Goal: Task Accomplishment & Management: Manage account settings

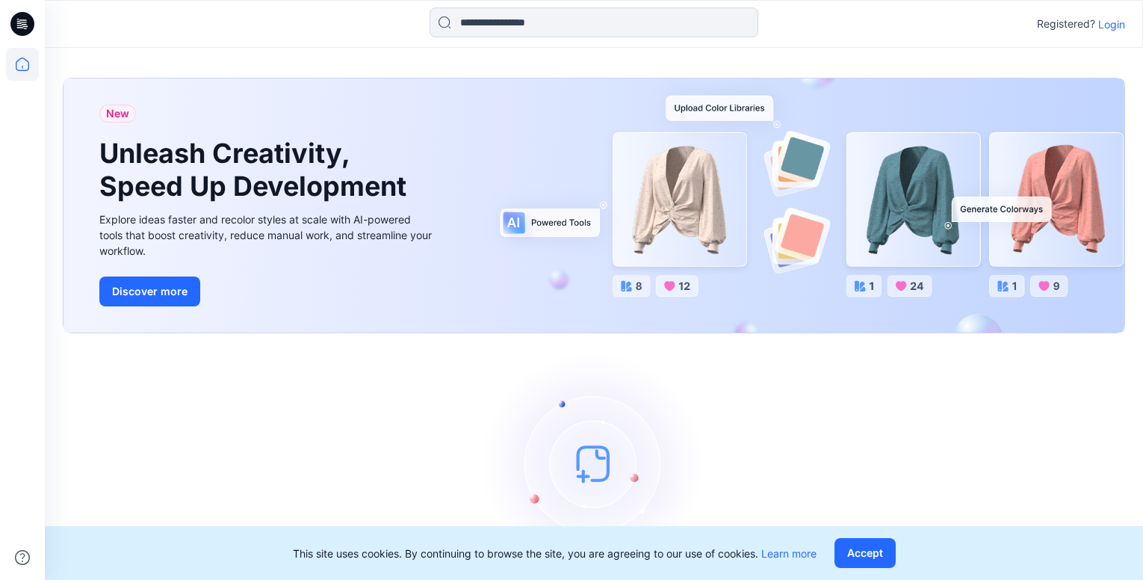
click at [1111, 20] on p "Login" at bounding box center [1111, 24] width 27 height 16
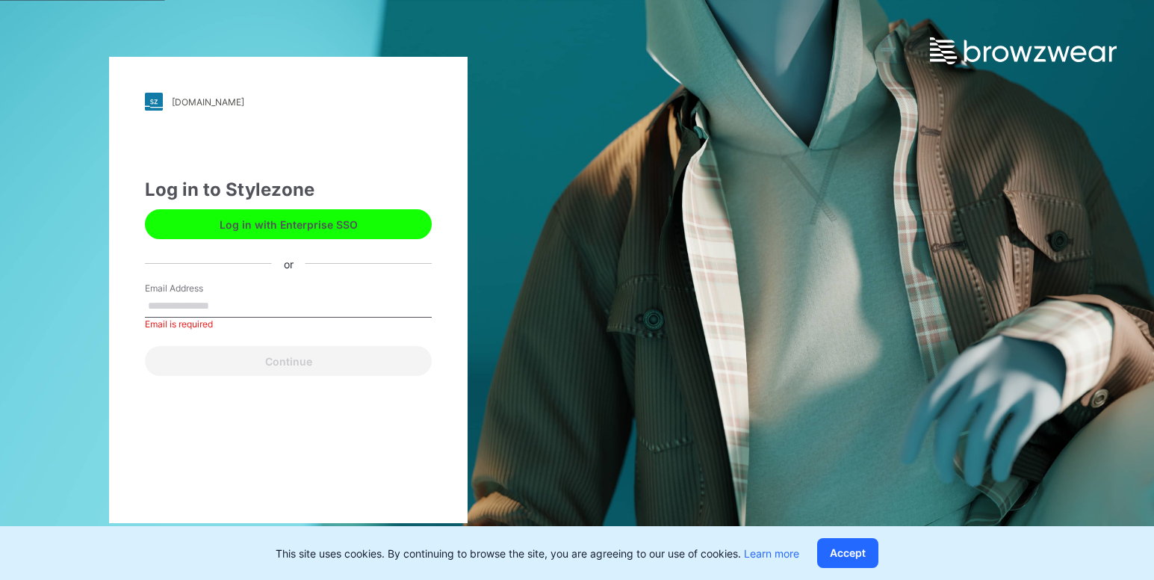
click at [353, 228] on button "Log in with Enterprise SSO" at bounding box center [288, 224] width 287 height 30
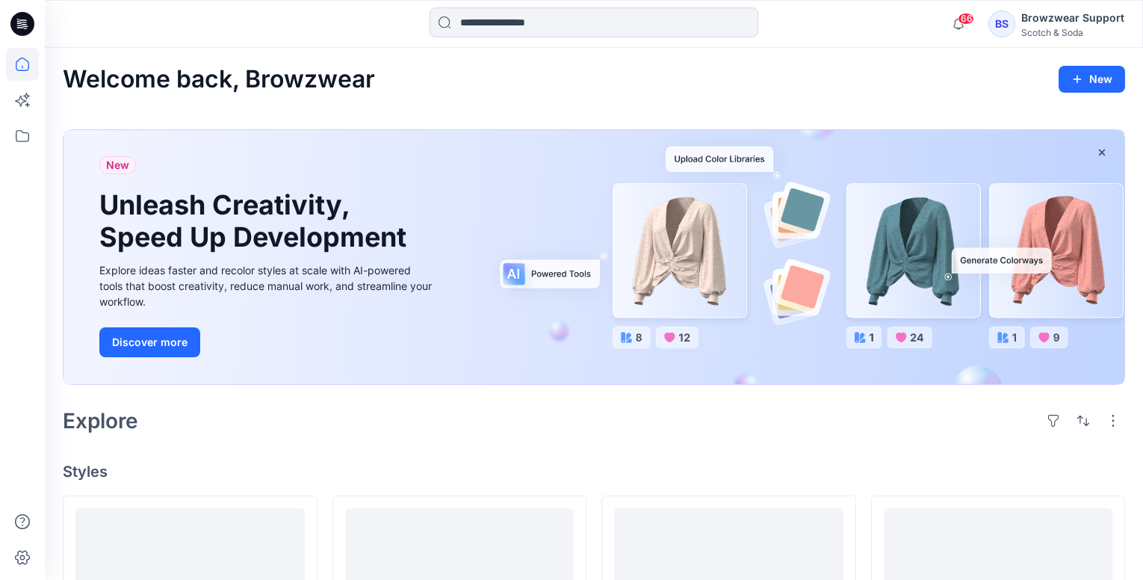
click at [1057, 22] on div "Browzwear Support" at bounding box center [1072, 18] width 103 height 18
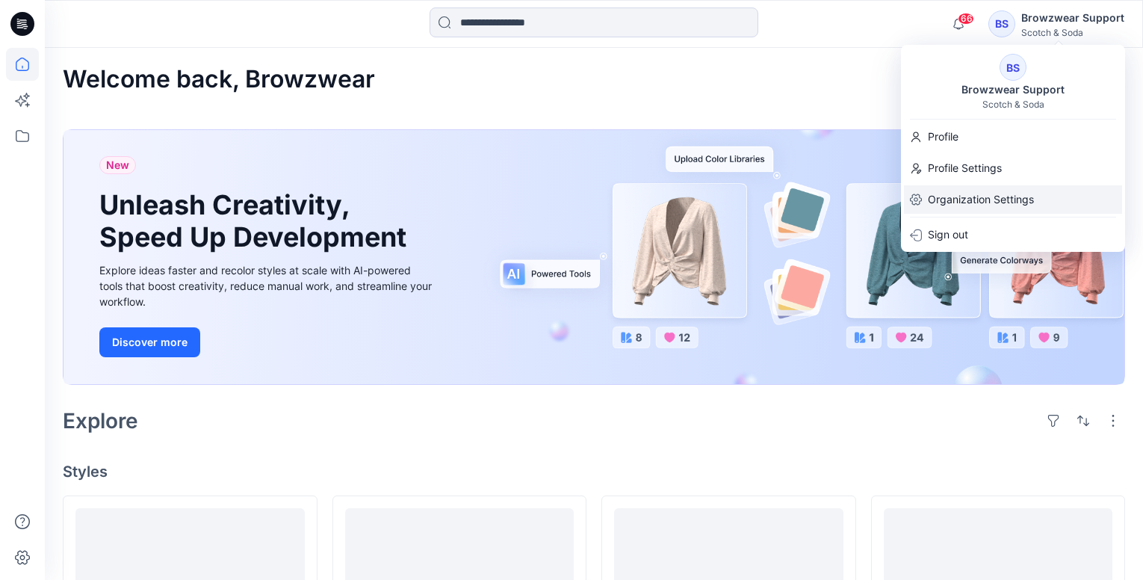
click at [982, 192] on p "Organization Settings" at bounding box center [981, 199] width 106 height 28
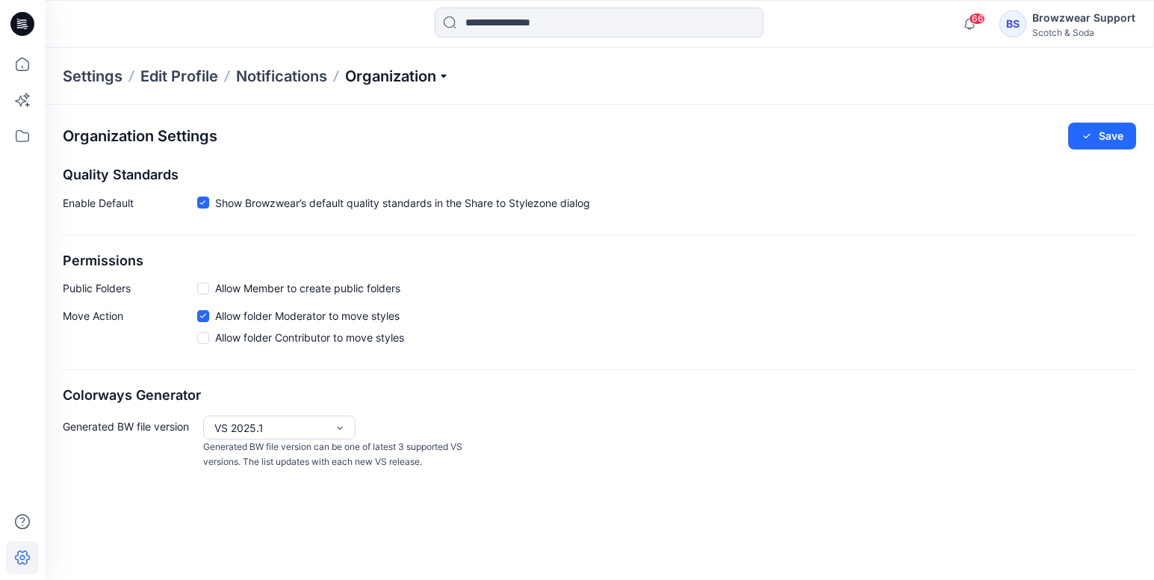
click at [363, 75] on p "Organization" at bounding box center [397, 76] width 105 height 21
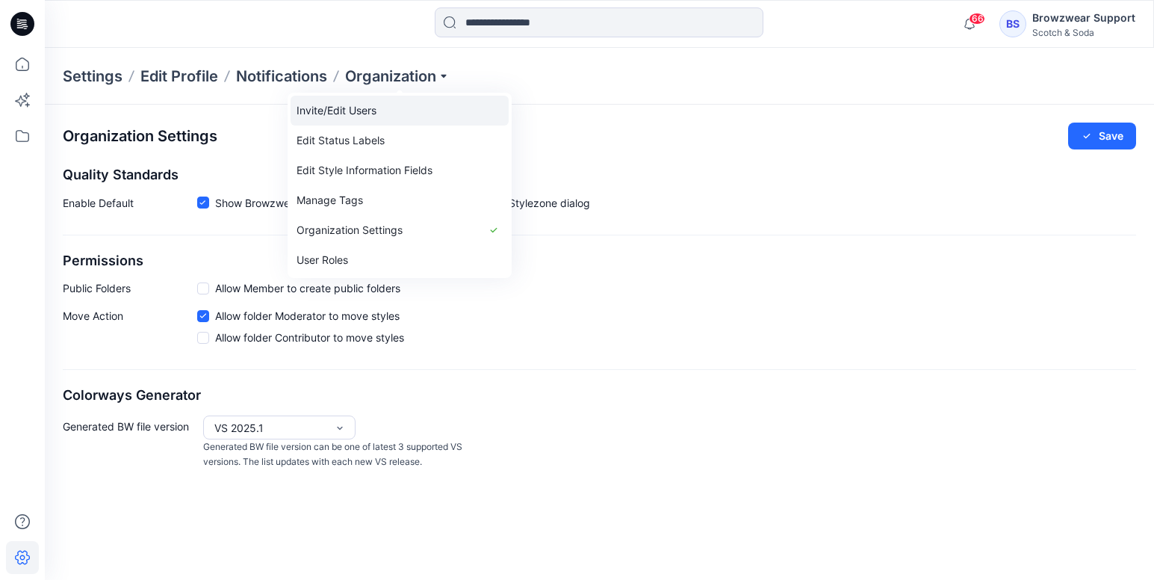
click at [367, 110] on link "Invite/Edit Users" at bounding box center [400, 111] width 218 height 30
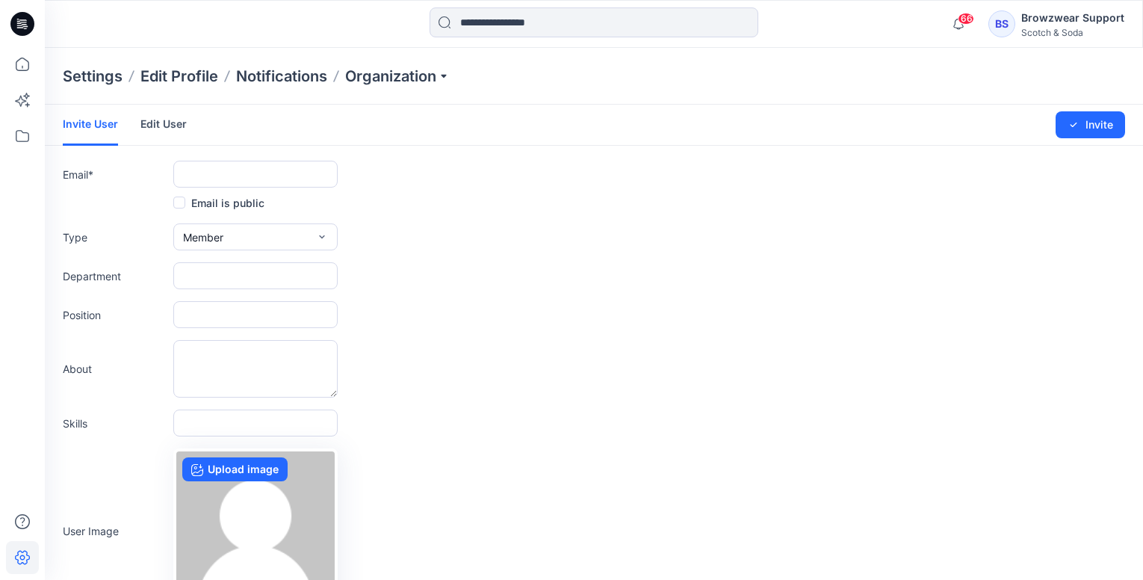
click at [170, 120] on link "Edit User" at bounding box center [163, 124] width 46 height 39
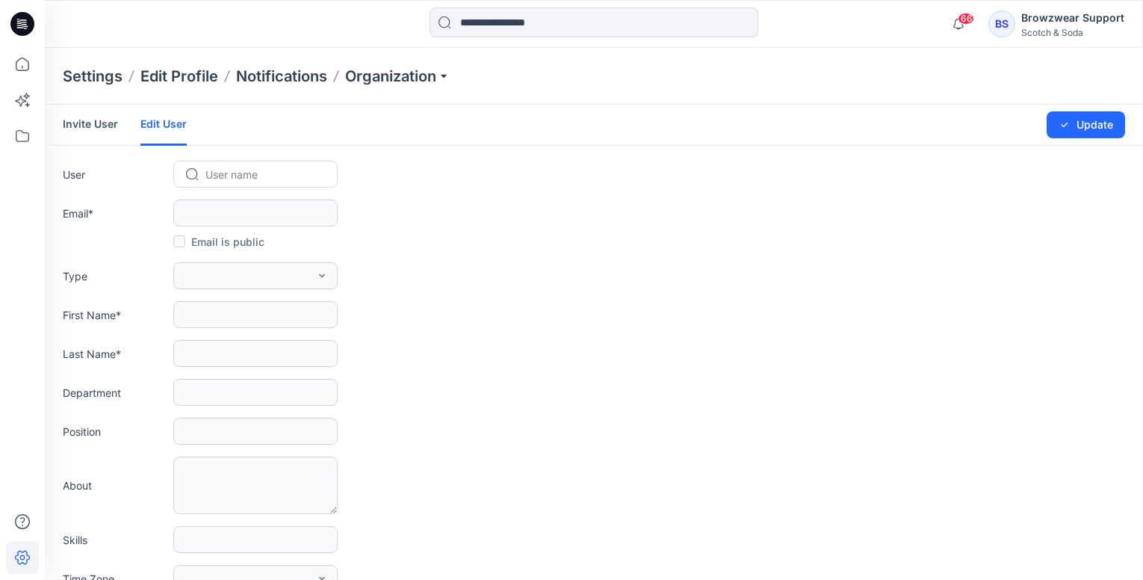
click at [252, 174] on div at bounding box center [264, 174] width 118 height 19
type input "***"
click at [227, 207] on span "Masood3d ." at bounding box center [237, 206] width 58 height 16
type input "**********"
type input "********"
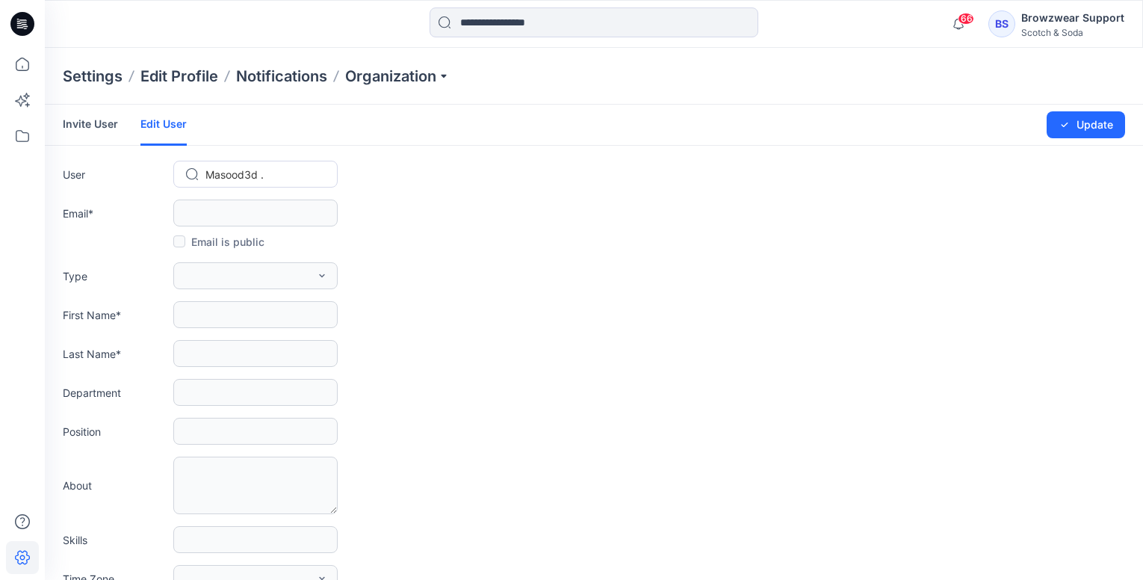
type input "*"
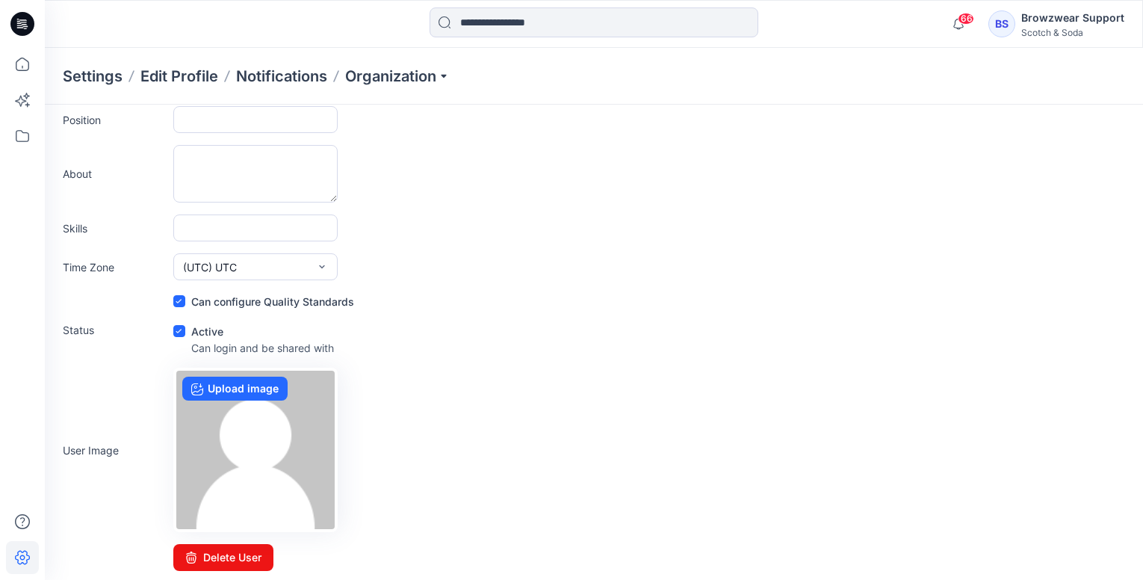
scroll to position [314, 0]
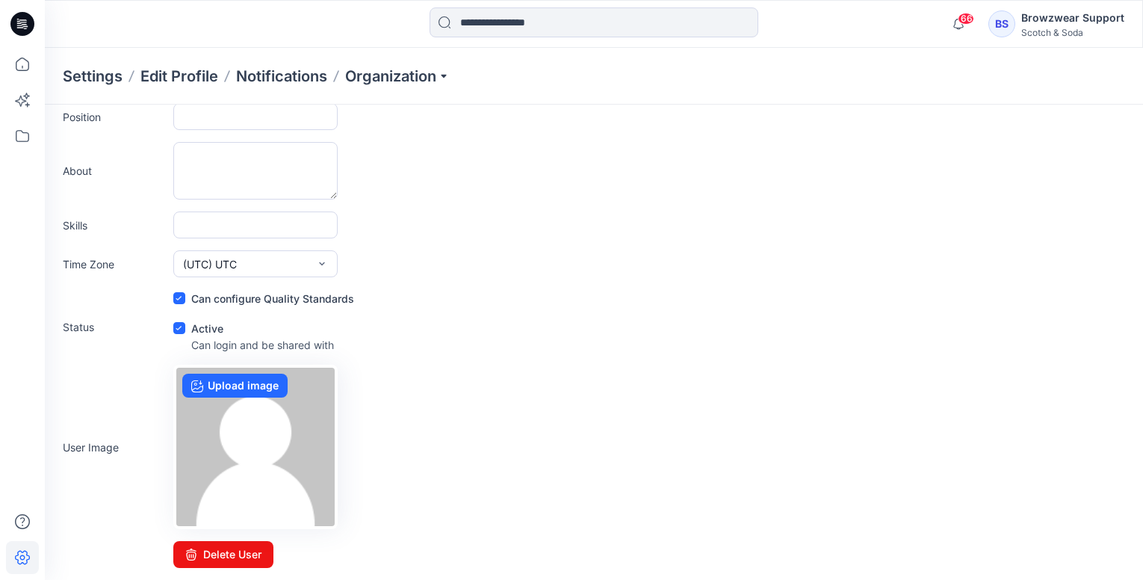
click at [181, 326] on icon at bounding box center [179, 328] width 7 height 5
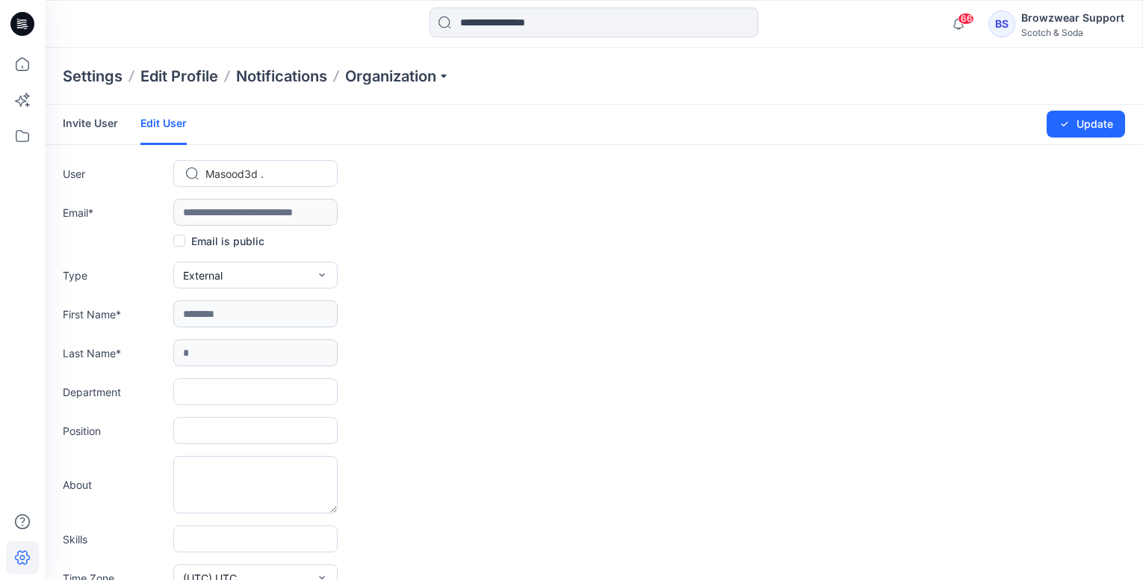
scroll to position [0, 0]
click at [1059, 19] on div "Browzwear Support" at bounding box center [1072, 18] width 103 height 18
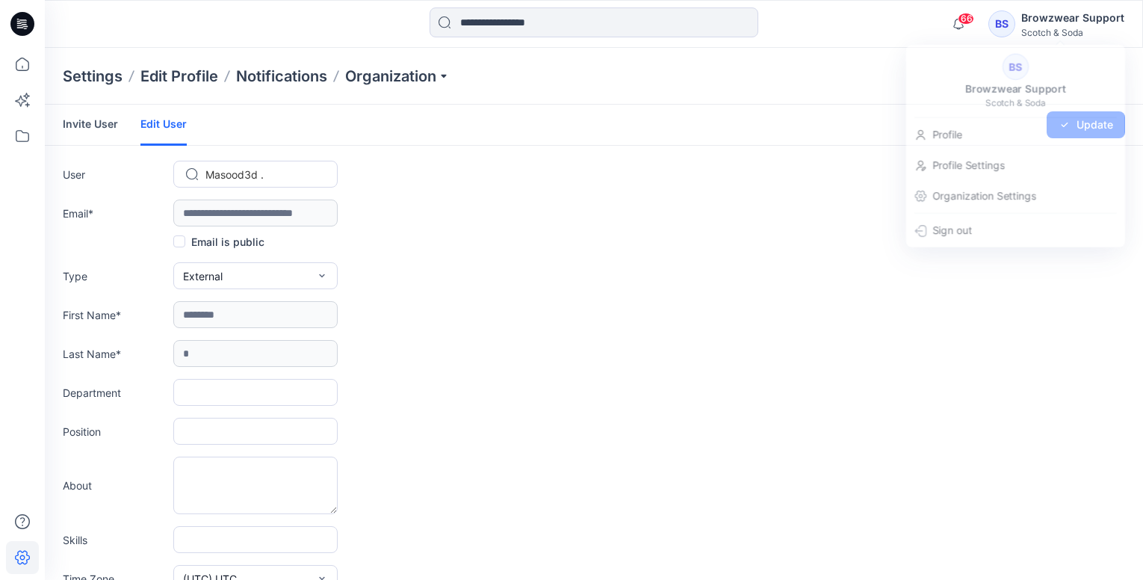
click at [465, 293] on form "**********" at bounding box center [594, 493] width 1098 height 777
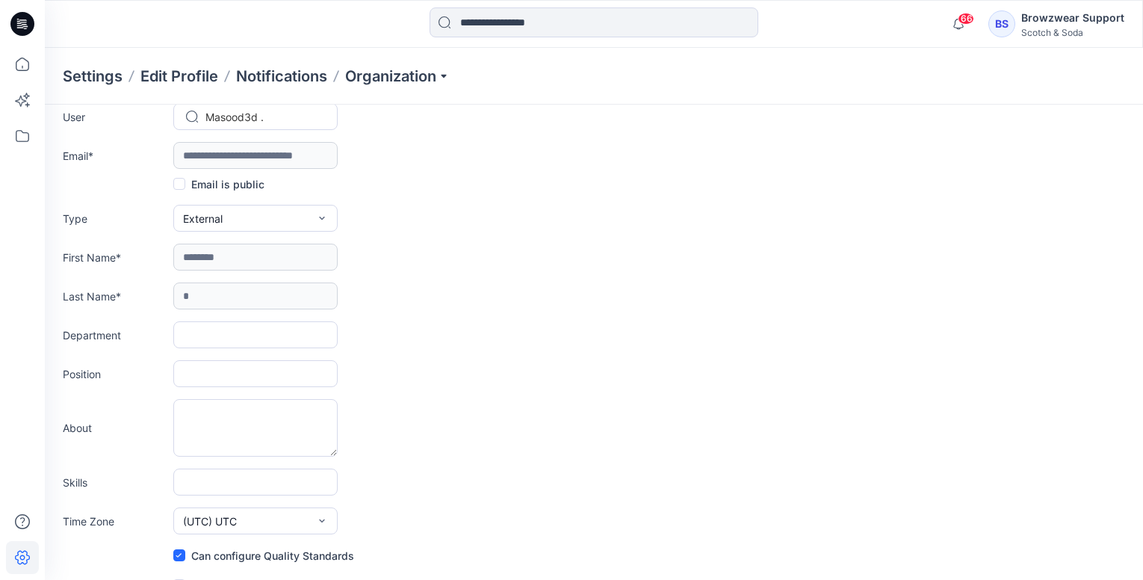
scroll to position [16, 0]
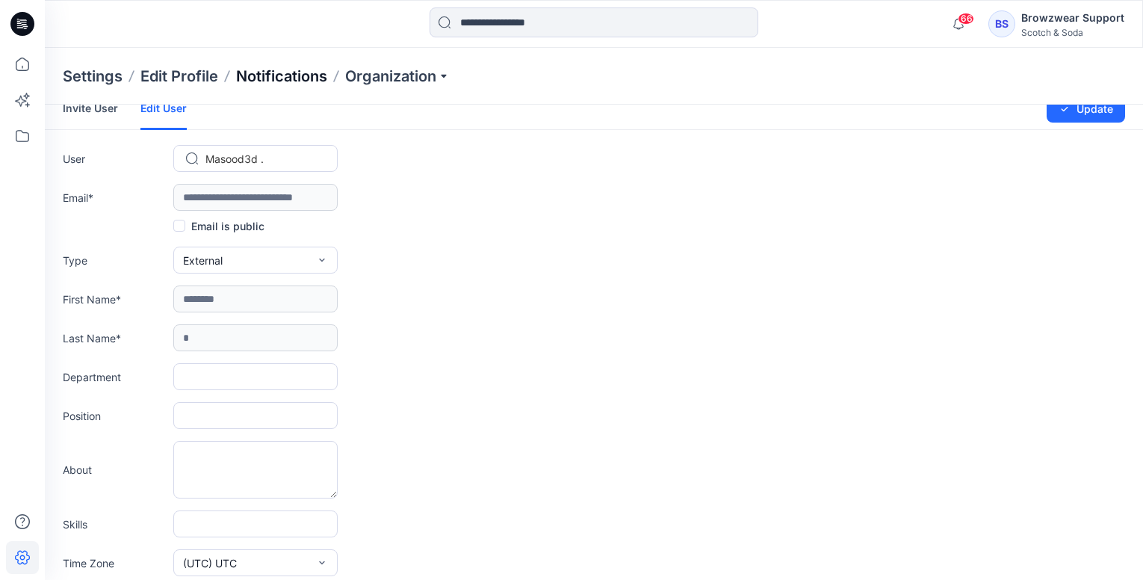
click at [288, 71] on p "Notifications" at bounding box center [281, 76] width 91 height 21
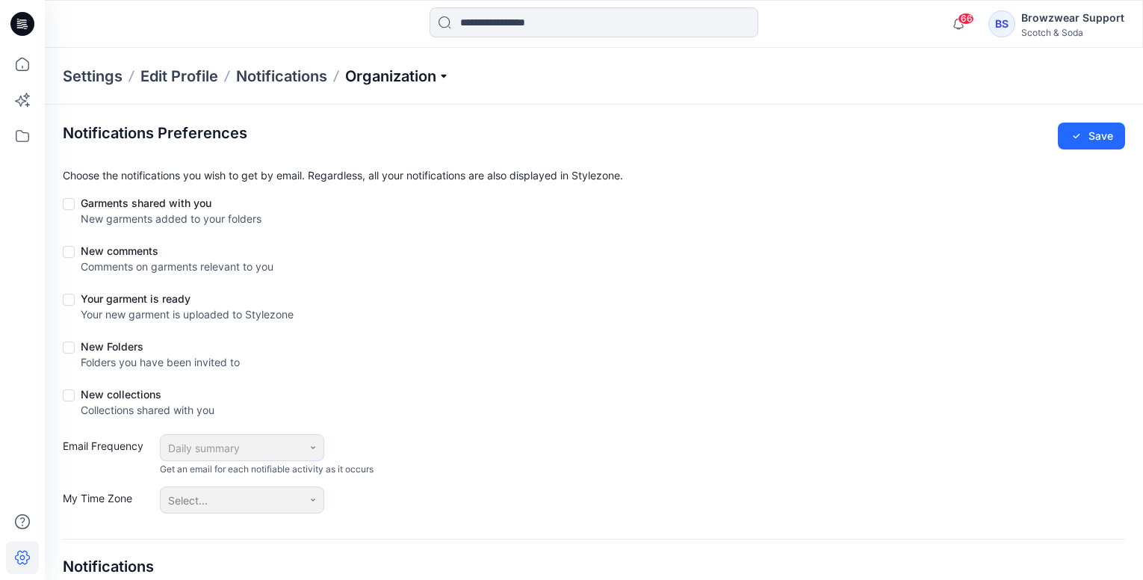
click at [400, 69] on p "Organization" at bounding box center [397, 76] width 105 height 21
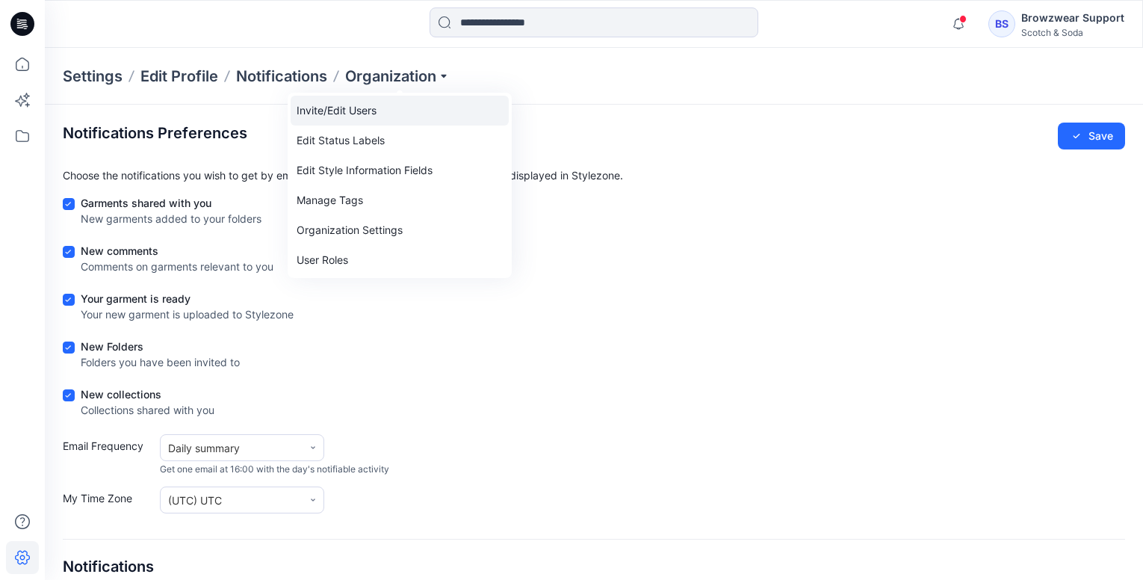
click at [382, 108] on link "Invite/Edit Users" at bounding box center [400, 111] width 218 height 30
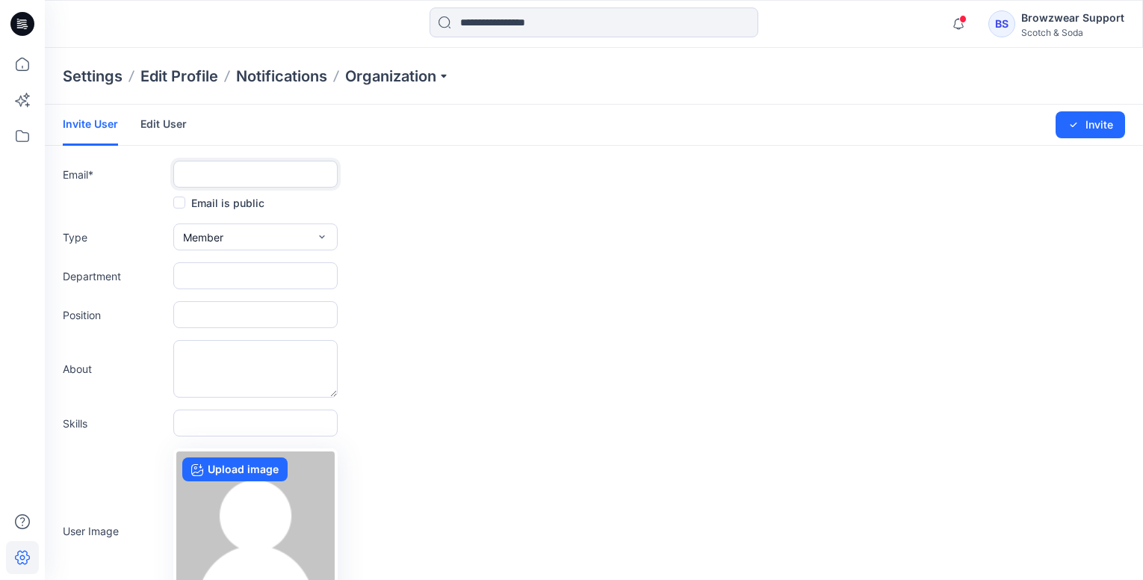
click at [294, 173] on input "text" at bounding box center [255, 174] width 164 height 27
click at [154, 122] on link "Edit User" at bounding box center [163, 124] width 46 height 39
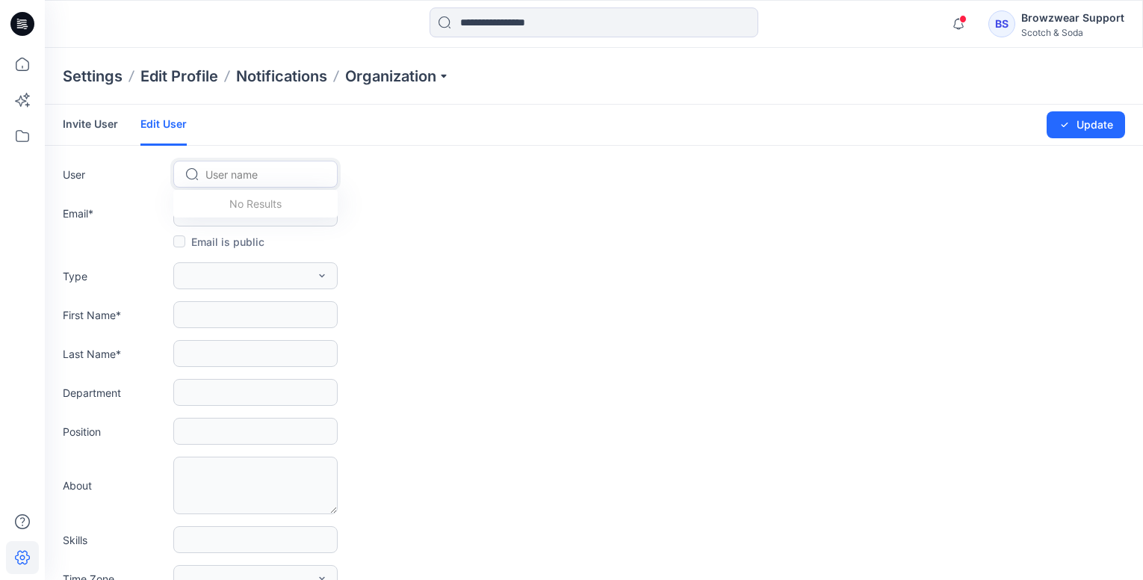
click at [236, 178] on div at bounding box center [264, 174] width 118 height 19
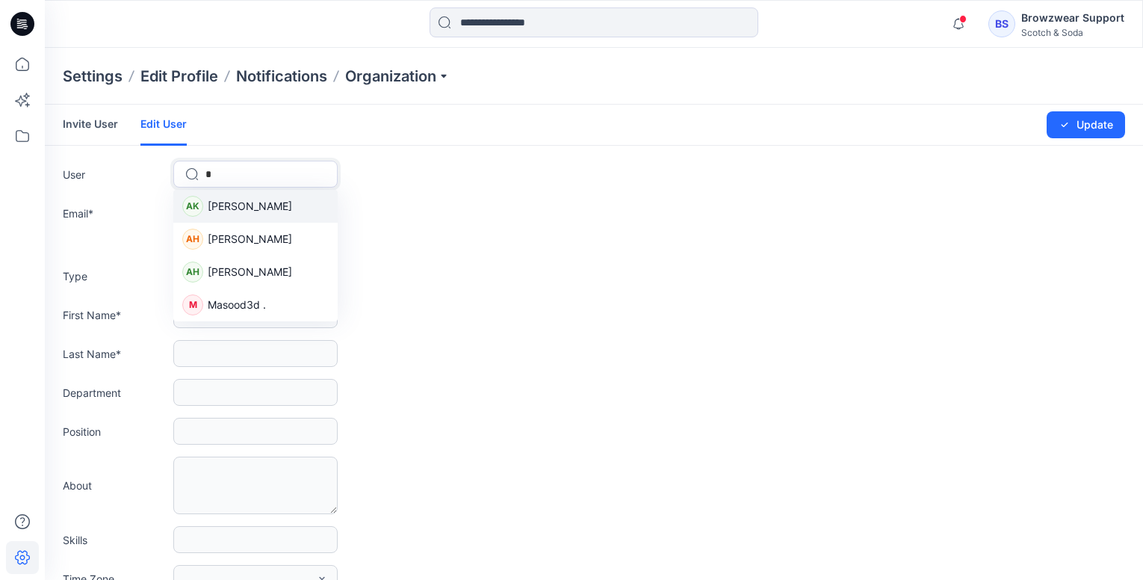
type input "**"
click at [233, 208] on span "Masood3d ." at bounding box center [237, 206] width 58 height 16
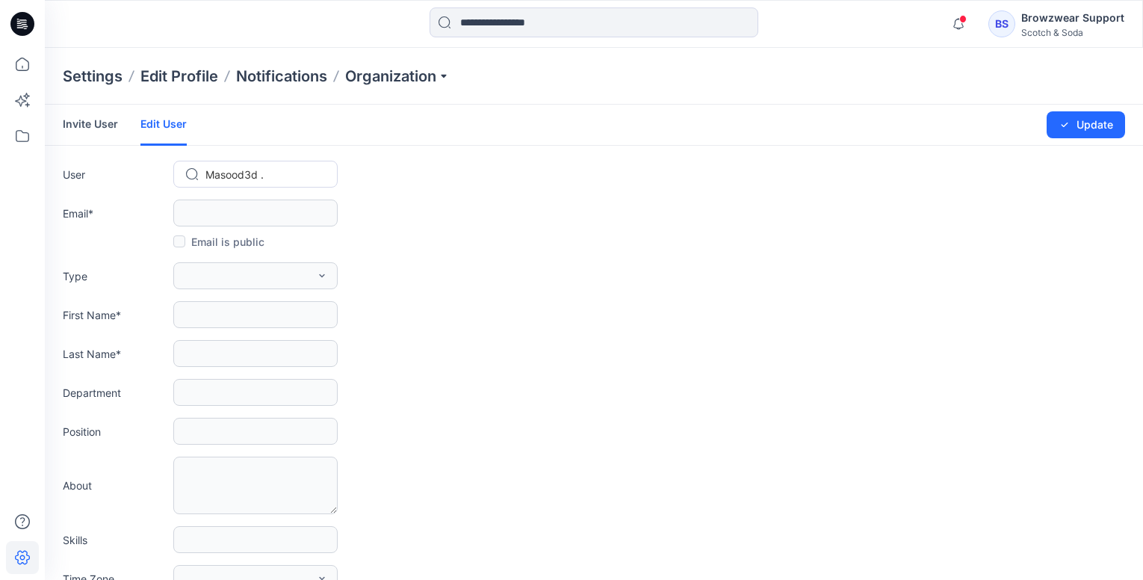
type input "**********"
type input "********"
type input "*"
click at [400, 69] on p "Organization" at bounding box center [397, 76] width 105 height 21
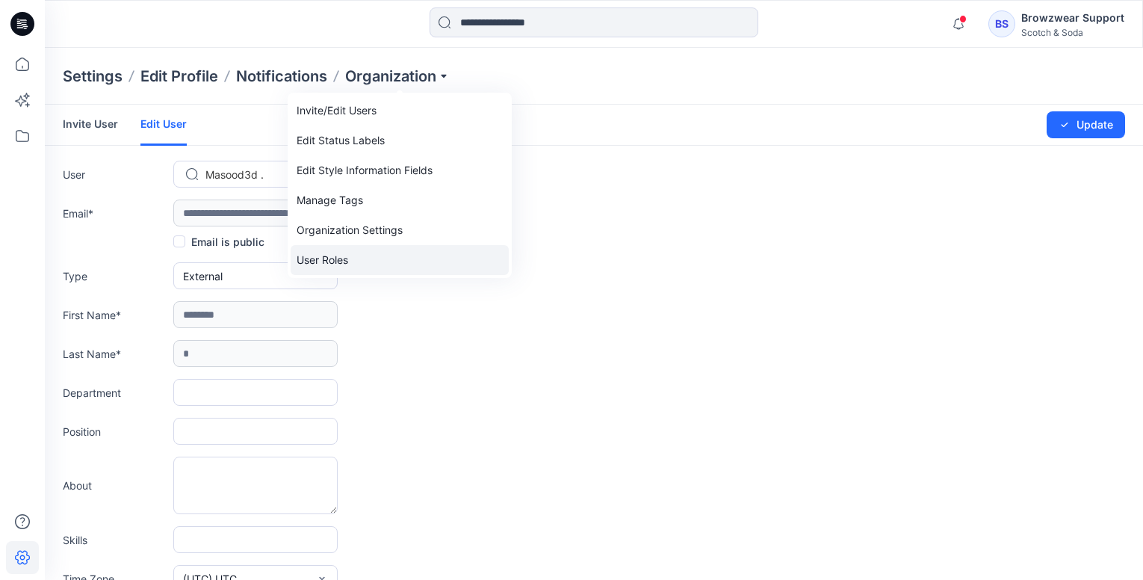
click at [374, 258] on link "User Roles" at bounding box center [400, 260] width 218 height 30
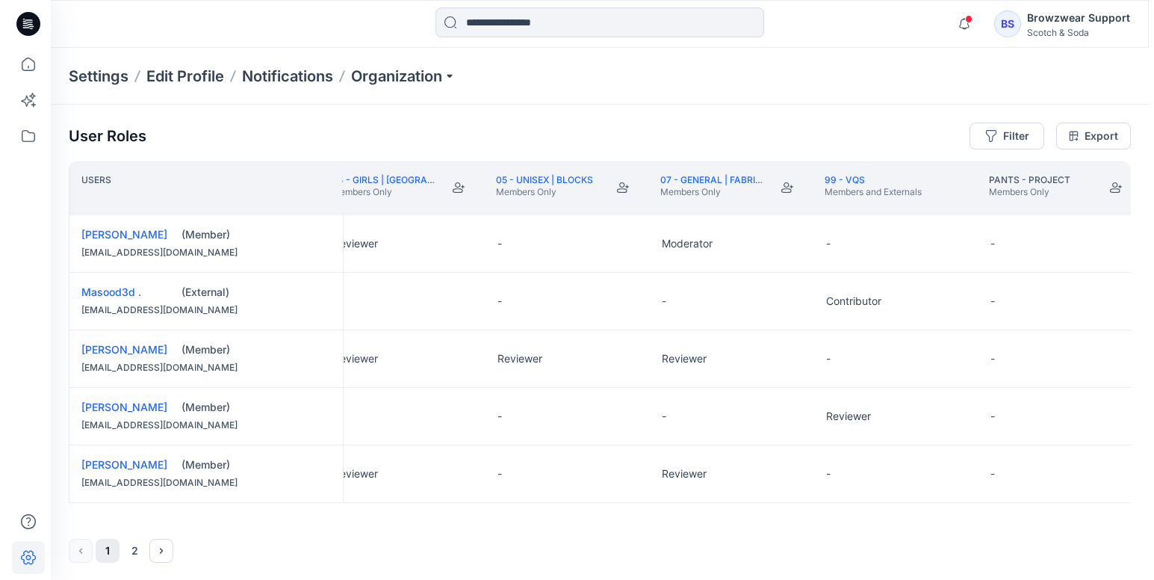
scroll to position [1152, 0]
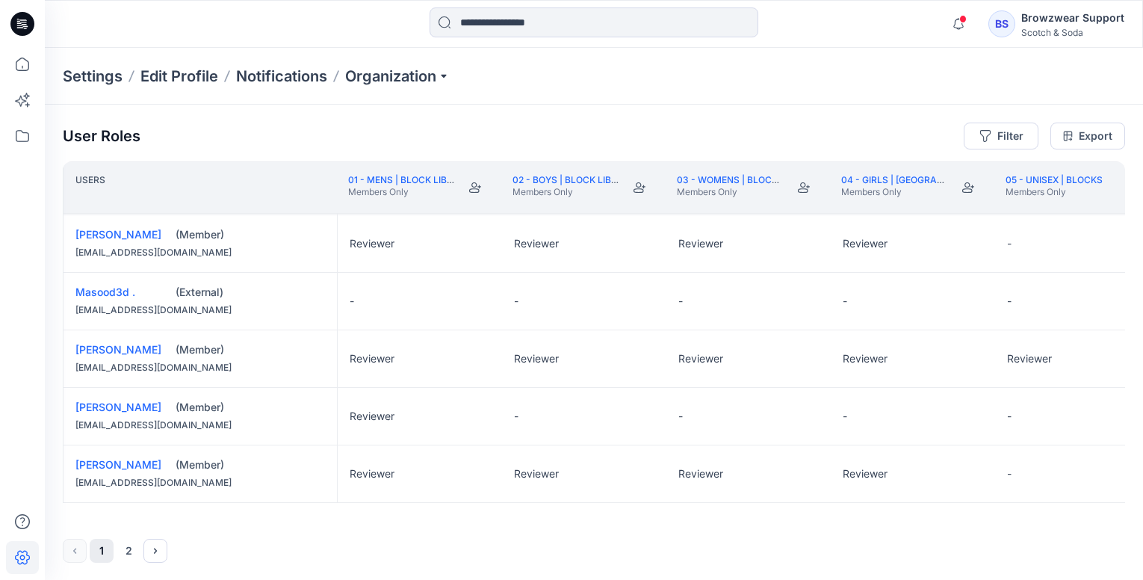
click at [13, 285] on div at bounding box center [22, 314] width 33 height 532
click at [1084, 36] on div "Scotch & Soda" at bounding box center [1072, 32] width 103 height 11
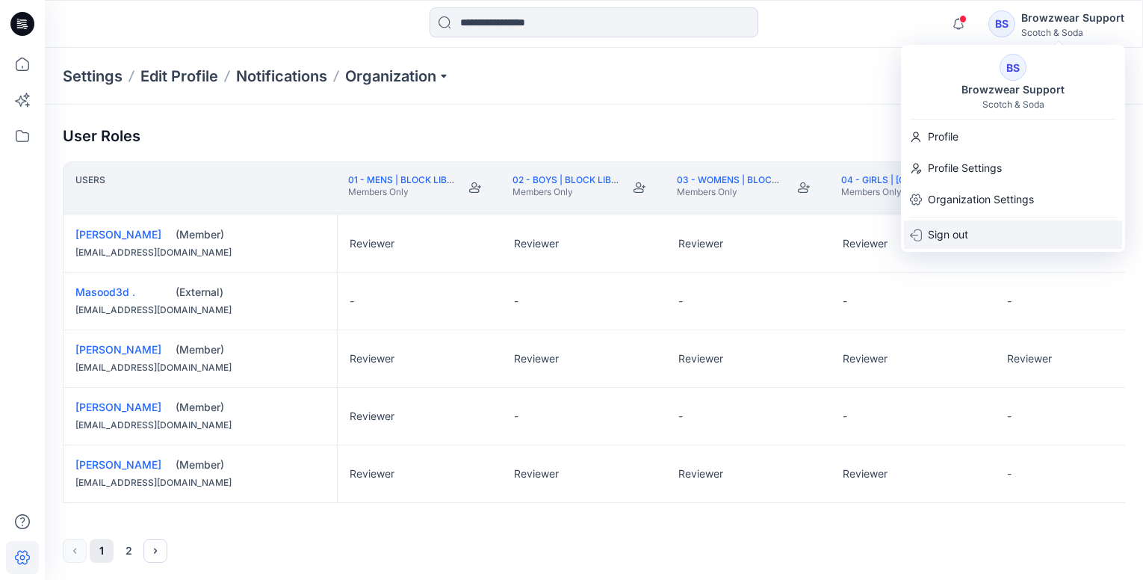
click at [959, 243] on p "Sign out" at bounding box center [948, 234] width 40 height 28
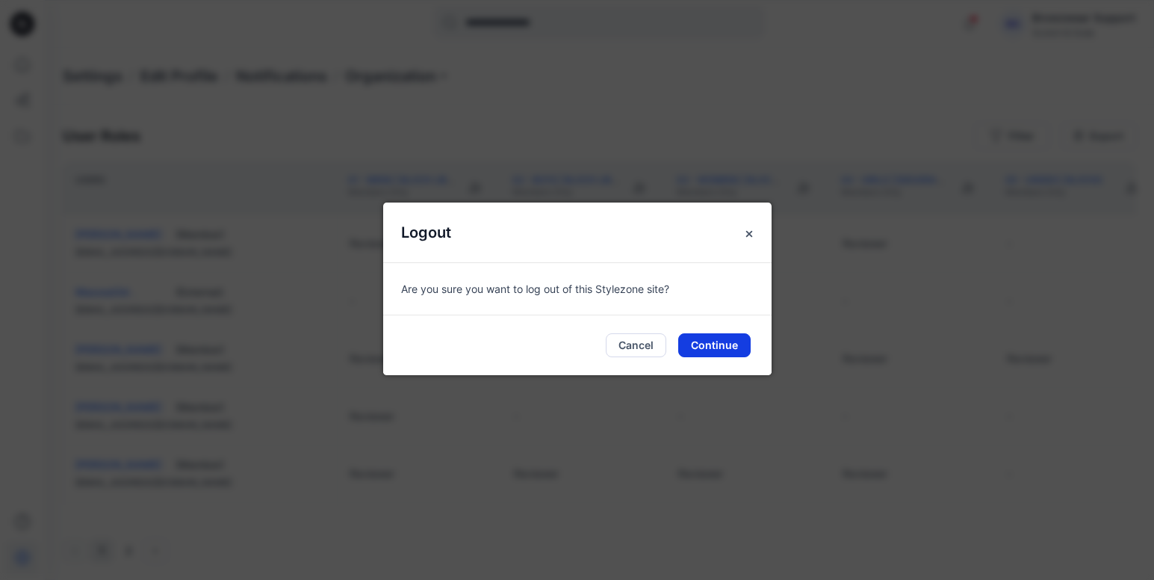
click at [696, 341] on button "Continue" at bounding box center [714, 345] width 72 height 24
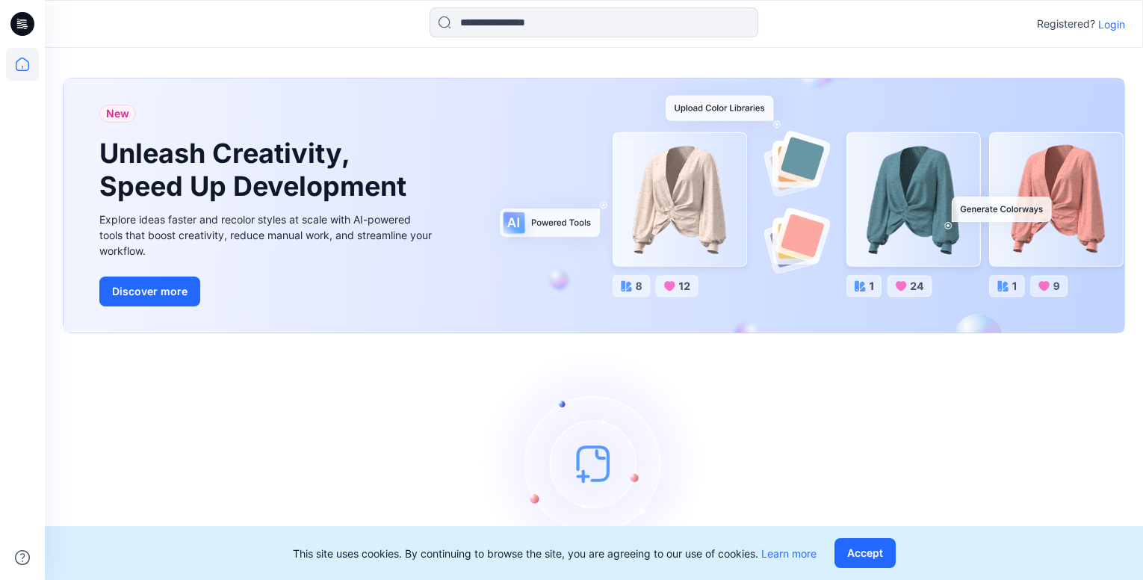
click at [1111, 27] on p "Login" at bounding box center [1111, 24] width 27 height 16
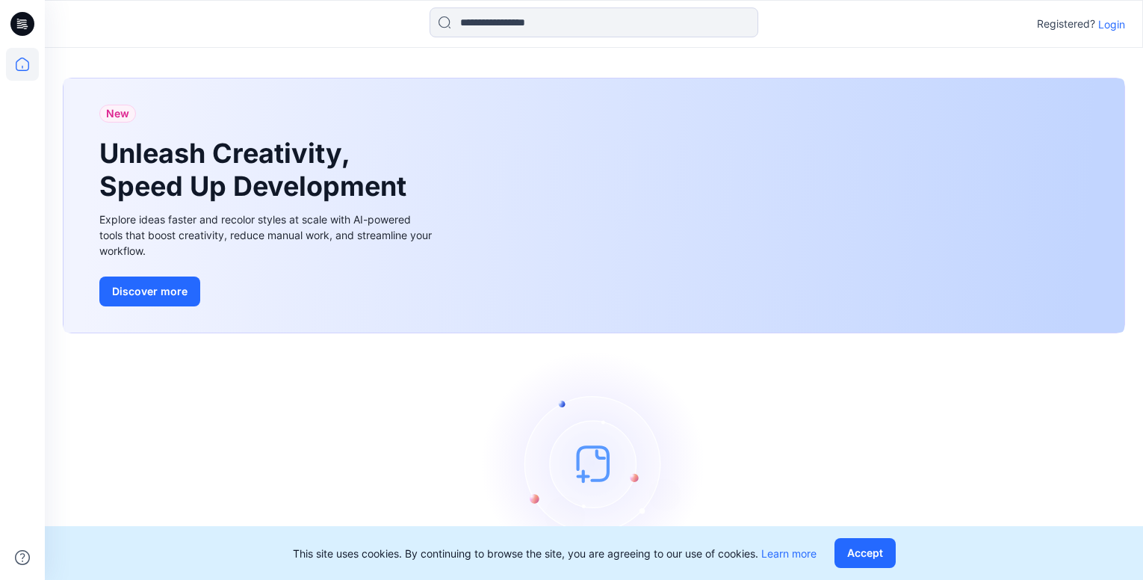
click at [1117, 28] on p "Login" at bounding box center [1111, 24] width 27 height 16
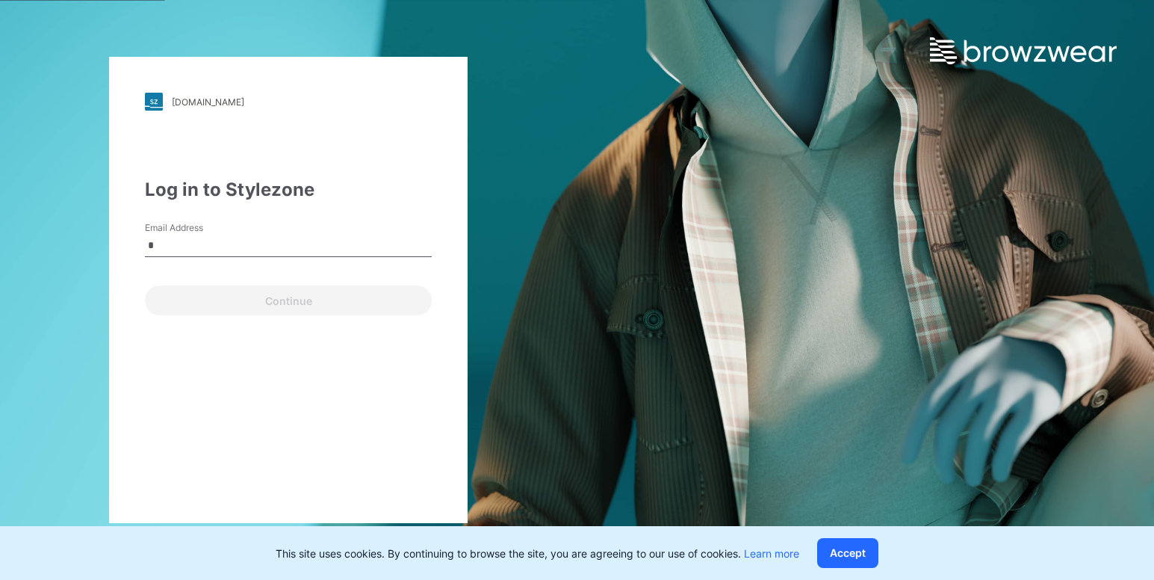
type input "**********"
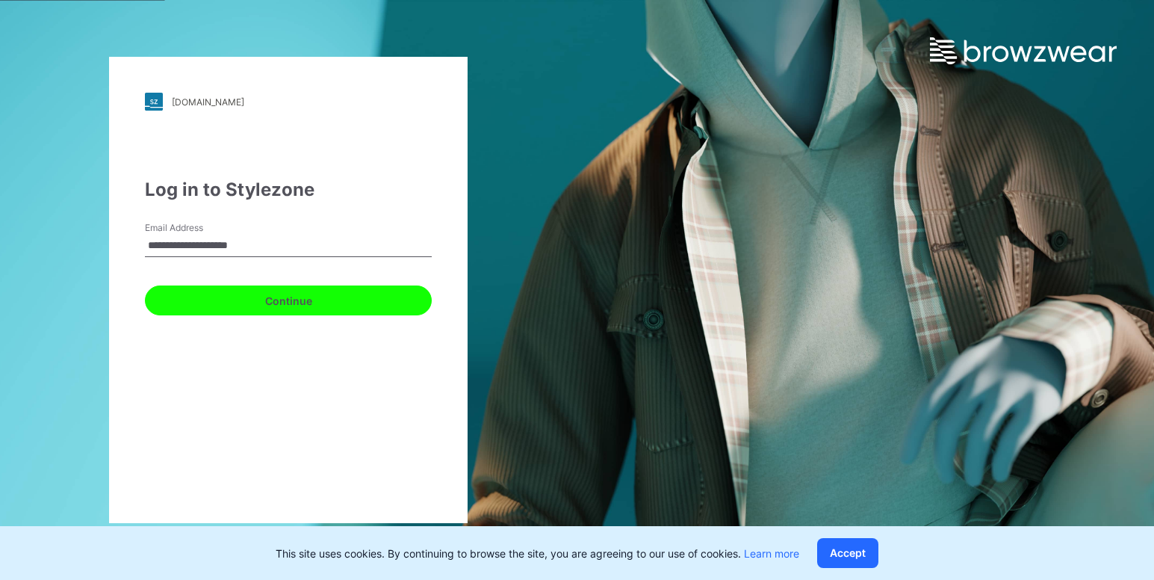
click at [294, 299] on button "Continue" at bounding box center [288, 300] width 287 height 30
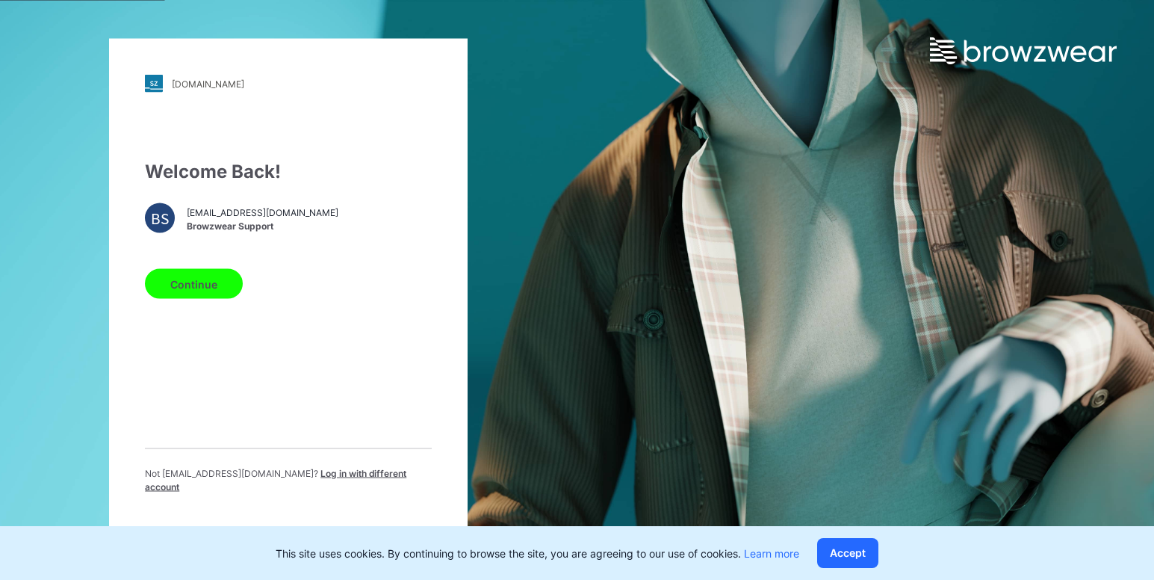
click at [338, 379] on div "Welcome Back! BS [EMAIL_ADDRESS][DOMAIN_NAME] Browzwear Support Continue Not [E…" at bounding box center [288, 331] width 287 height 347
